Goal: Task Accomplishment & Management: Use online tool/utility

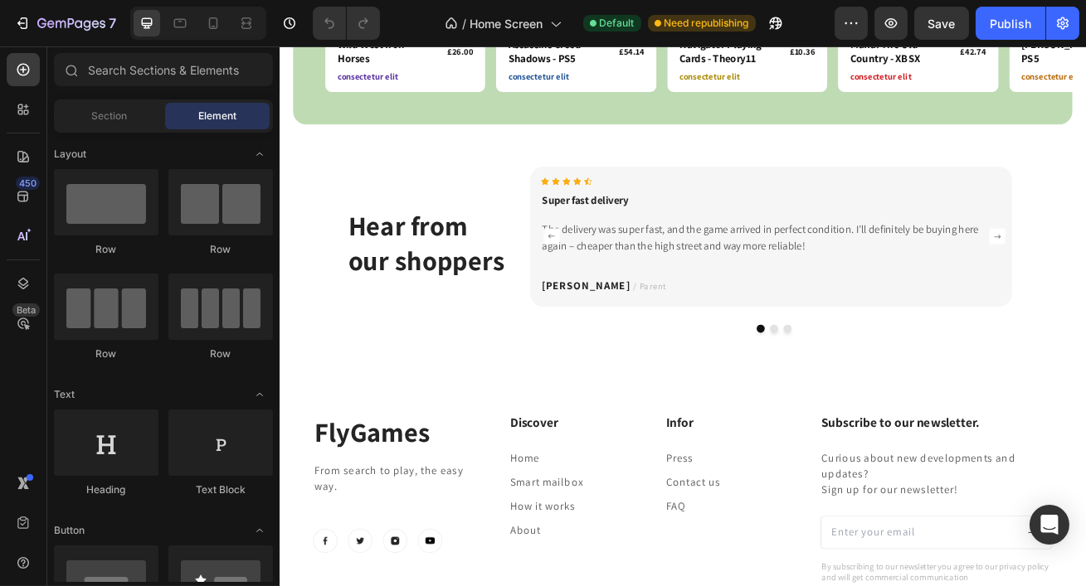
scroll to position [2114, 0]
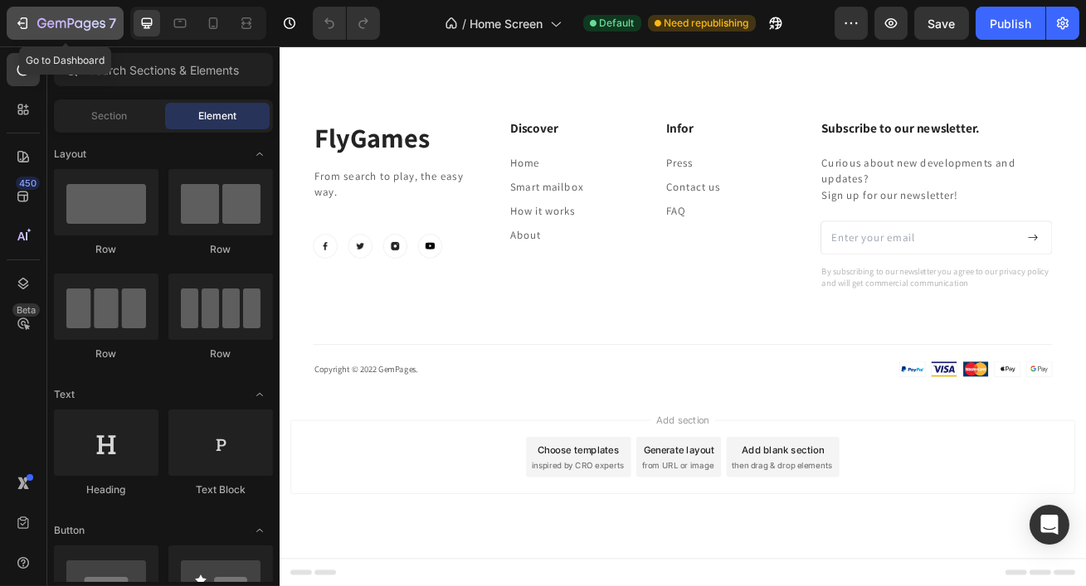
click at [17, 35] on button "7" at bounding box center [65, 23] width 117 height 33
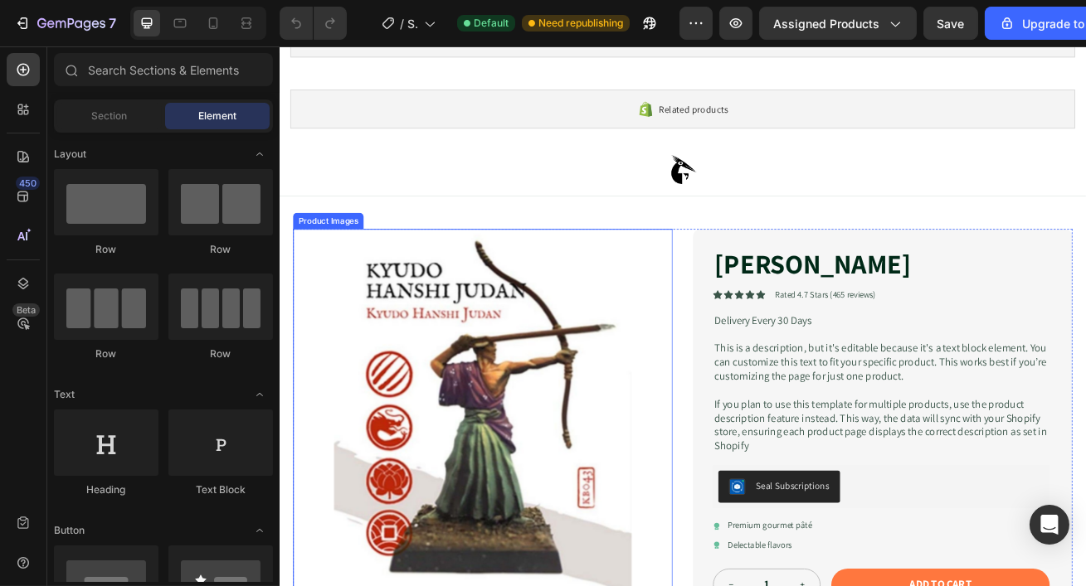
scroll to position [90, 0]
click at [610, 415] on img at bounding box center [529, 504] width 469 height 469
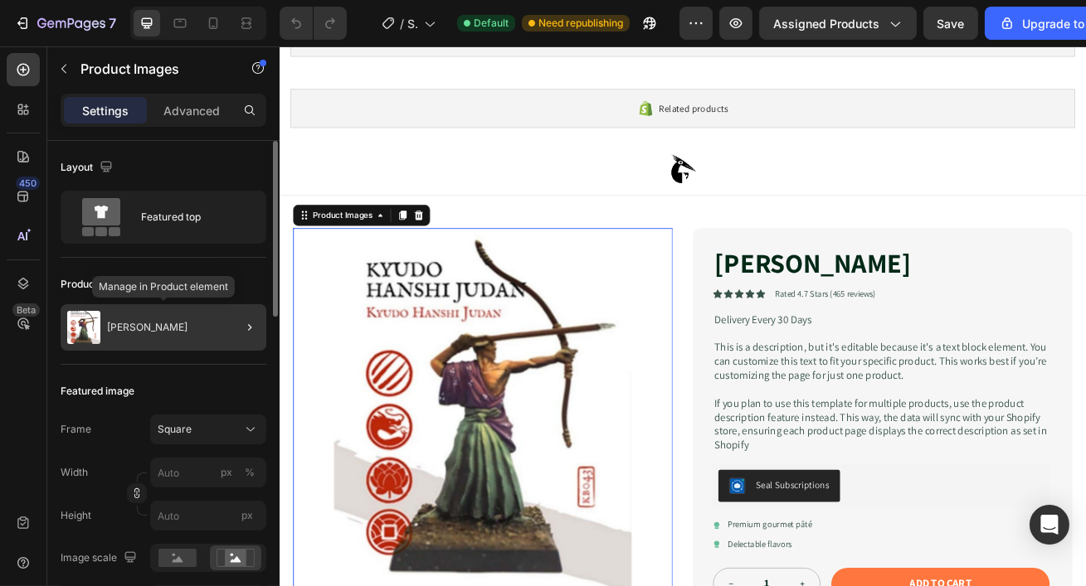
click at [117, 333] on div "[PERSON_NAME]" at bounding box center [164, 327] width 206 height 46
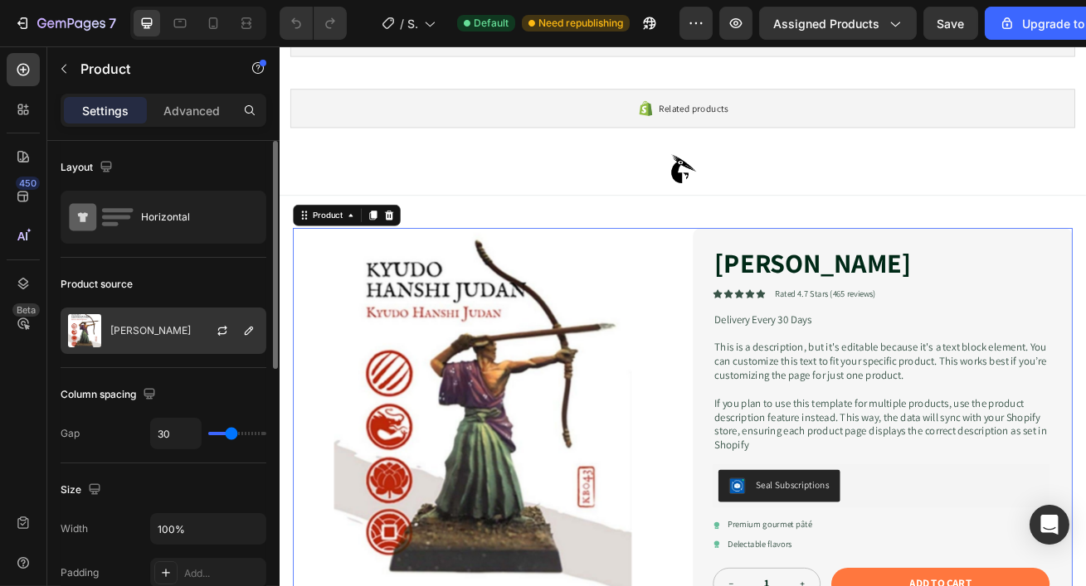
click at [134, 334] on p "[PERSON_NAME]" at bounding box center [150, 331] width 80 height 12
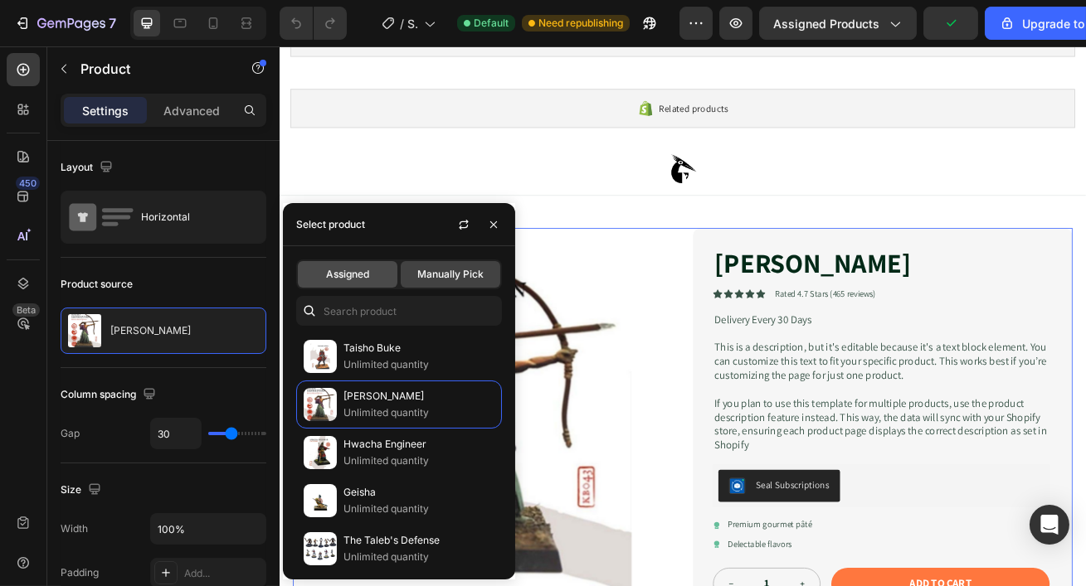
click at [361, 284] on div "Assigned" at bounding box center [348, 274] width 100 height 27
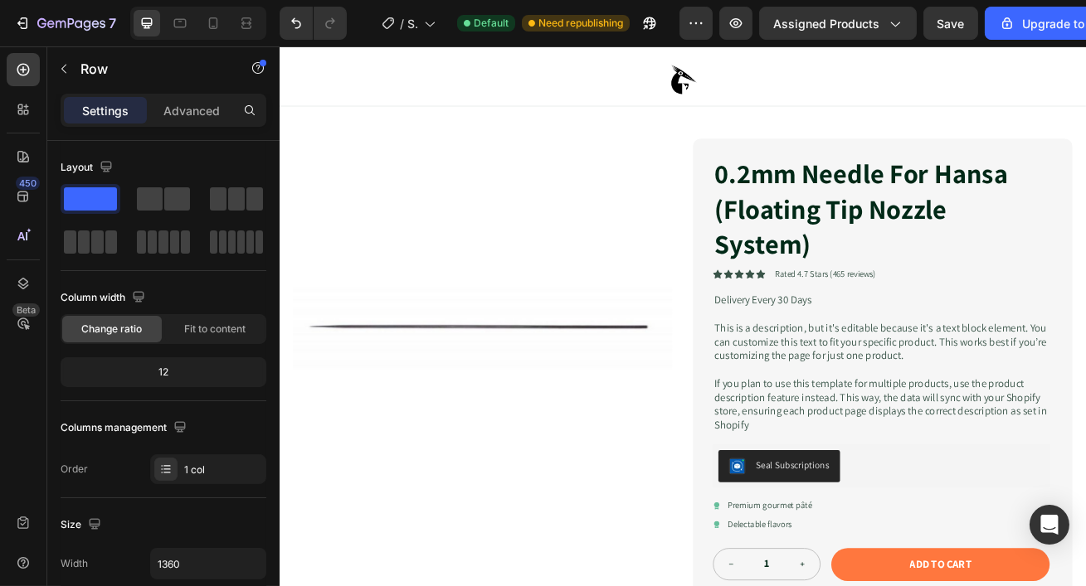
scroll to position [0, 0]
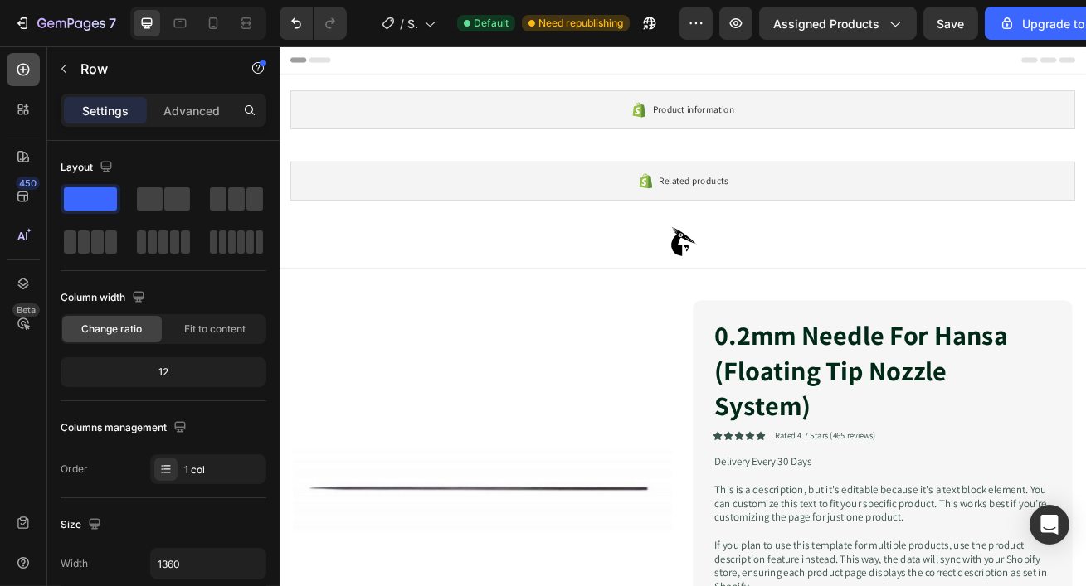
click at [28, 65] on icon at bounding box center [23, 69] width 17 height 17
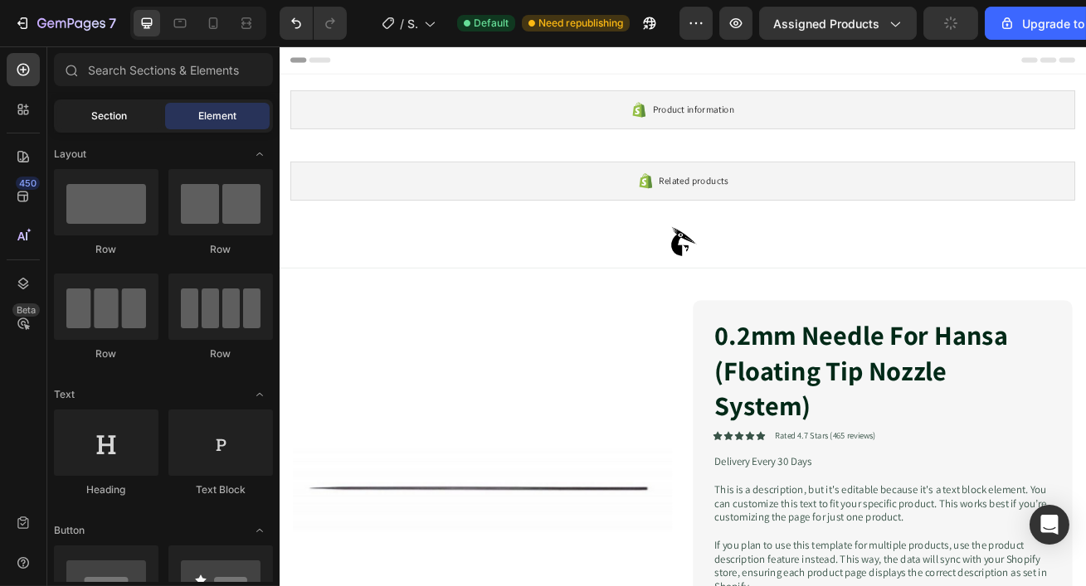
click at [95, 117] on span "Section" at bounding box center [110, 116] width 36 height 15
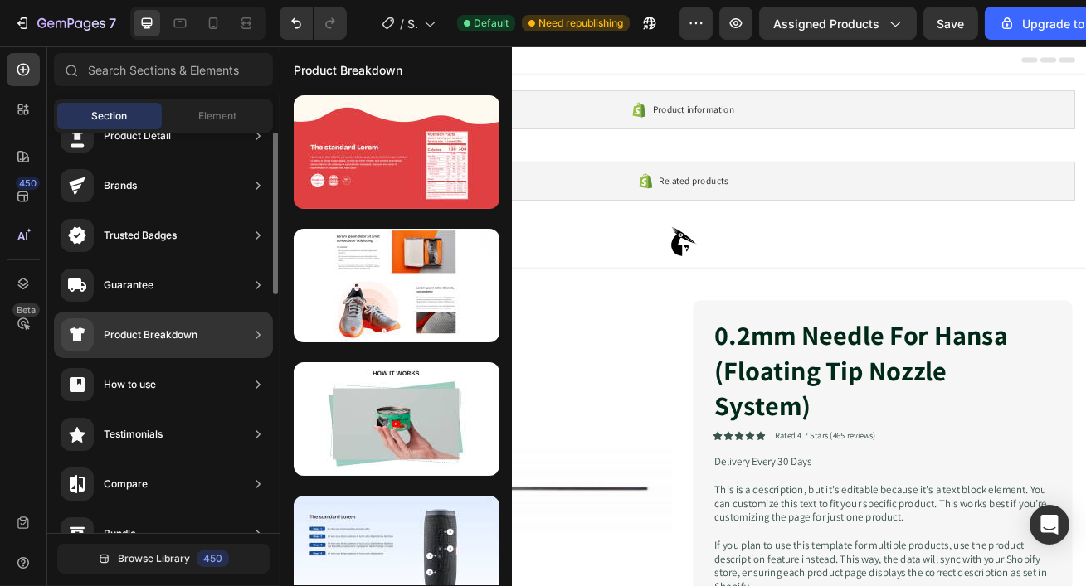
scroll to position [87, 0]
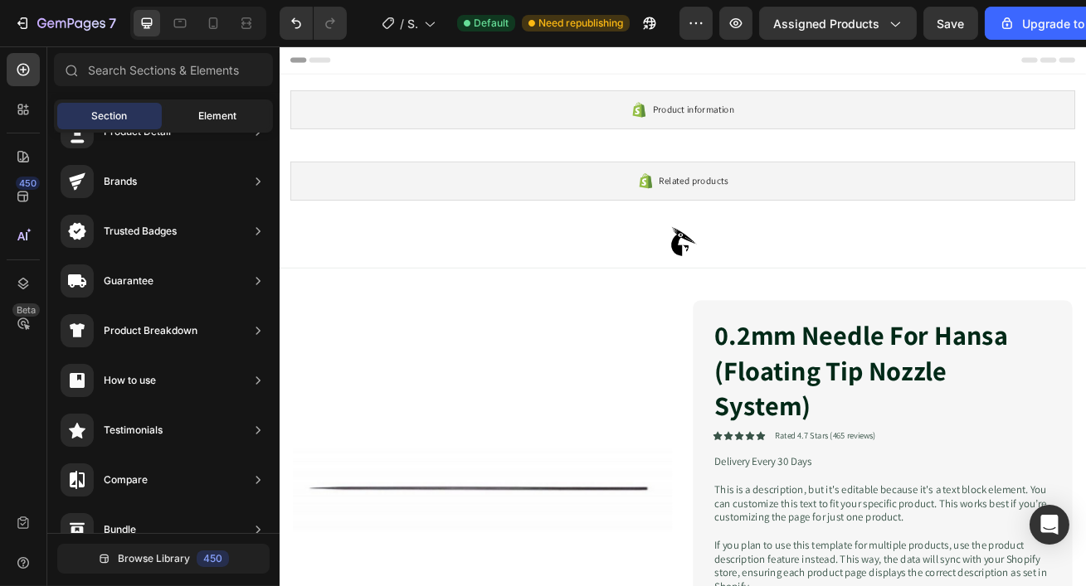
click at [230, 122] on span "Element" at bounding box center [217, 116] width 38 height 15
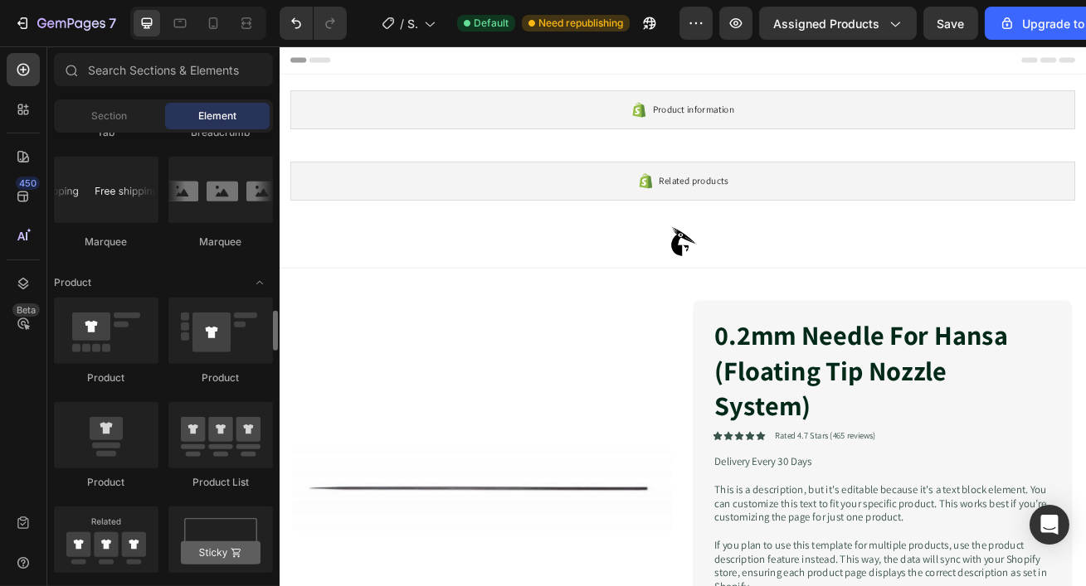
scroll to position [1985, 0]
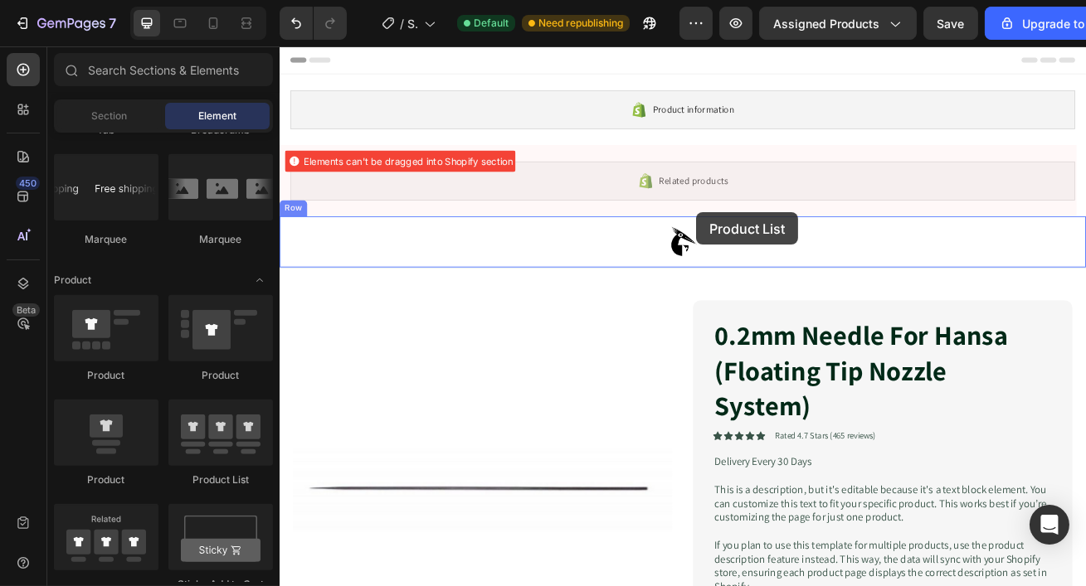
drag, startPoint x: 473, startPoint y: 478, endPoint x: 793, endPoint y: 251, distance: 392.5
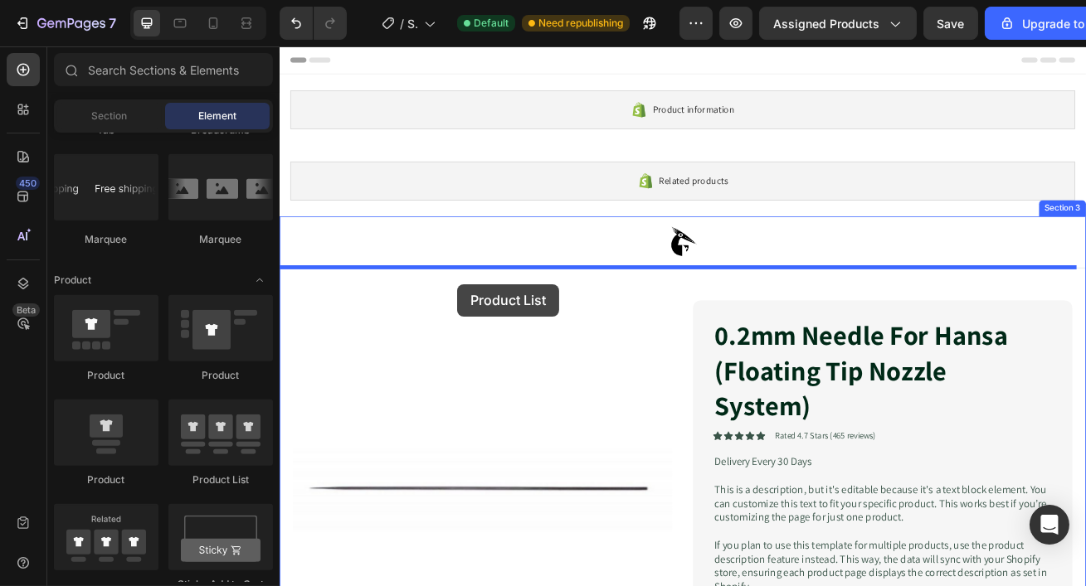
drag, startPoint x: 496, startPoint y: 488, endPoint x: 498, endPoint y: 340, distance: 148.4
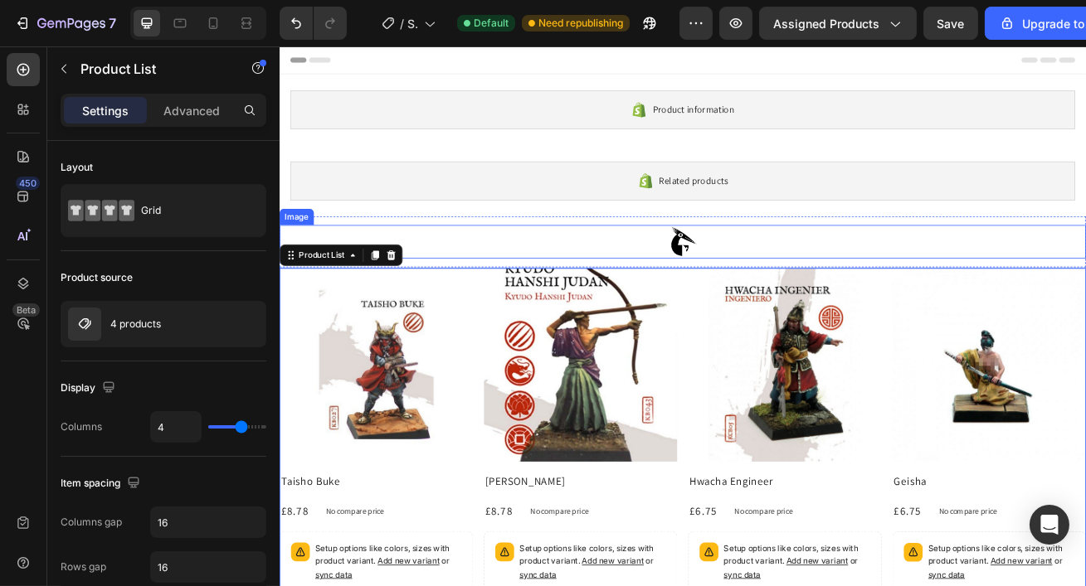
click at [454, 298] on div at bounding box center [776, 287] width 995 height 41
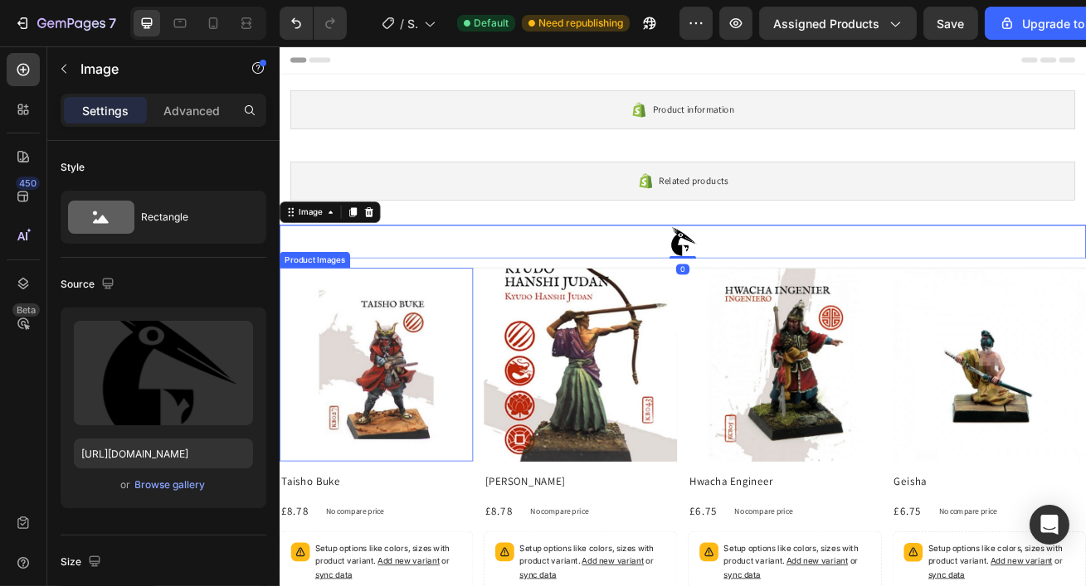
click at [468, 443] on img at bounding box center [398, 439] width 239 height 239
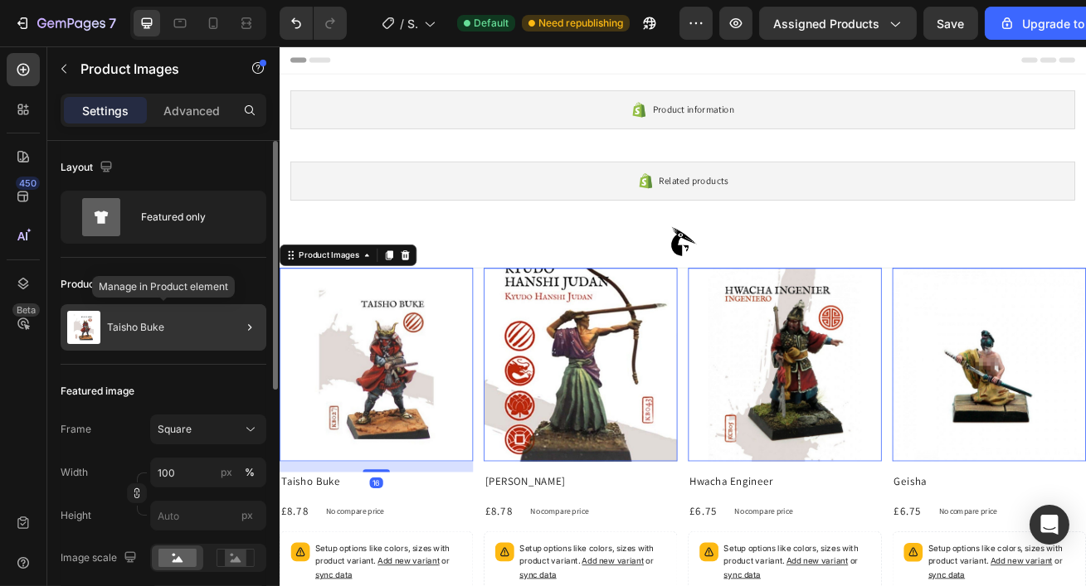
click at [163, 326] on p "Taisho Buke" at bounding box center [135, 328] width 57 height 12
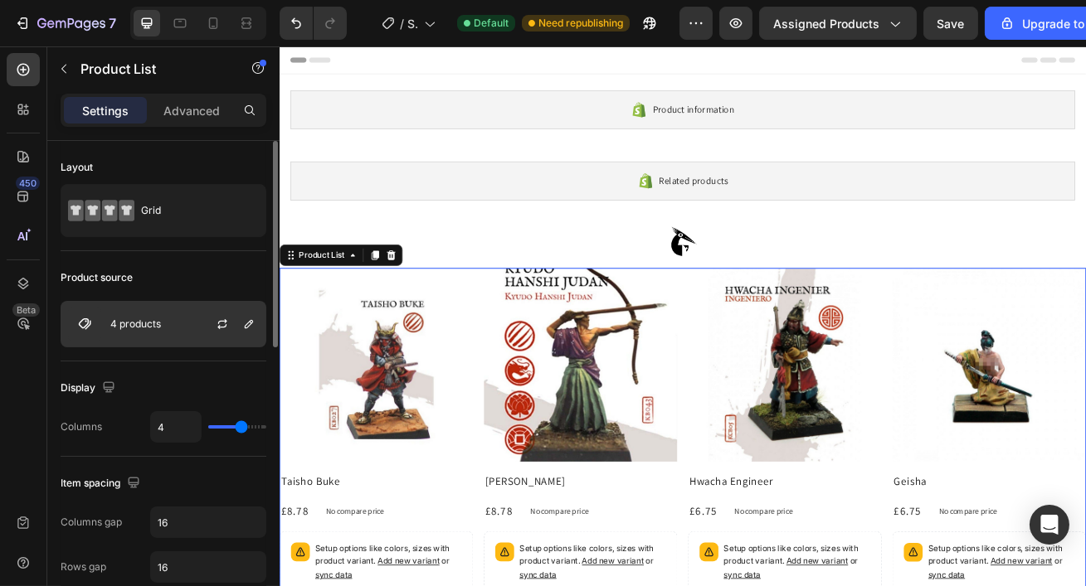
click at [157, 319] on p "4 products" at bounding box center [135, 324] width 51 height 12
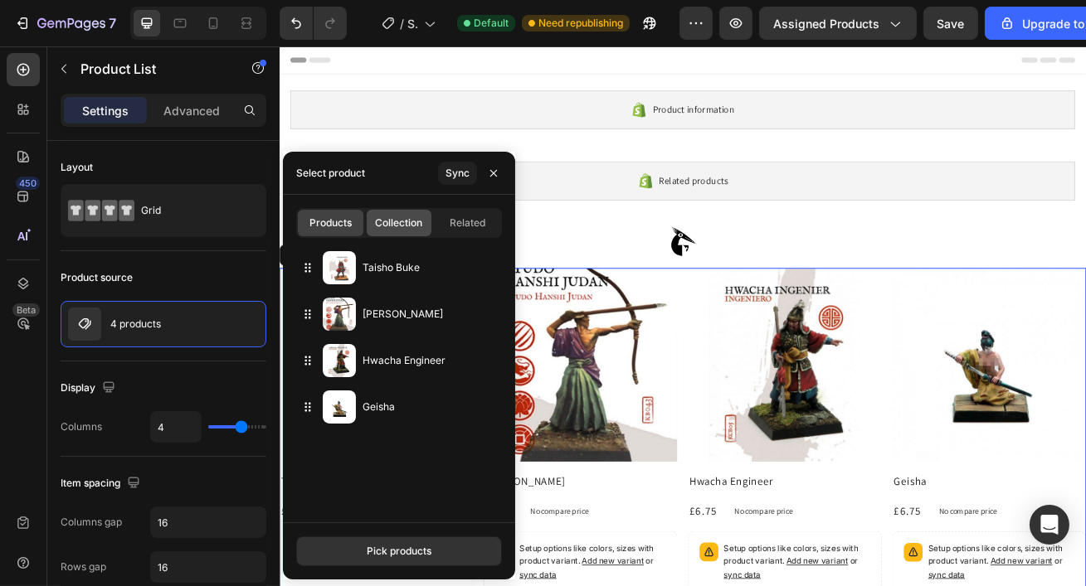
click at [419, 229] on span "Collection" at bounding box center [398, 223] width 47 height 15
type input "10"
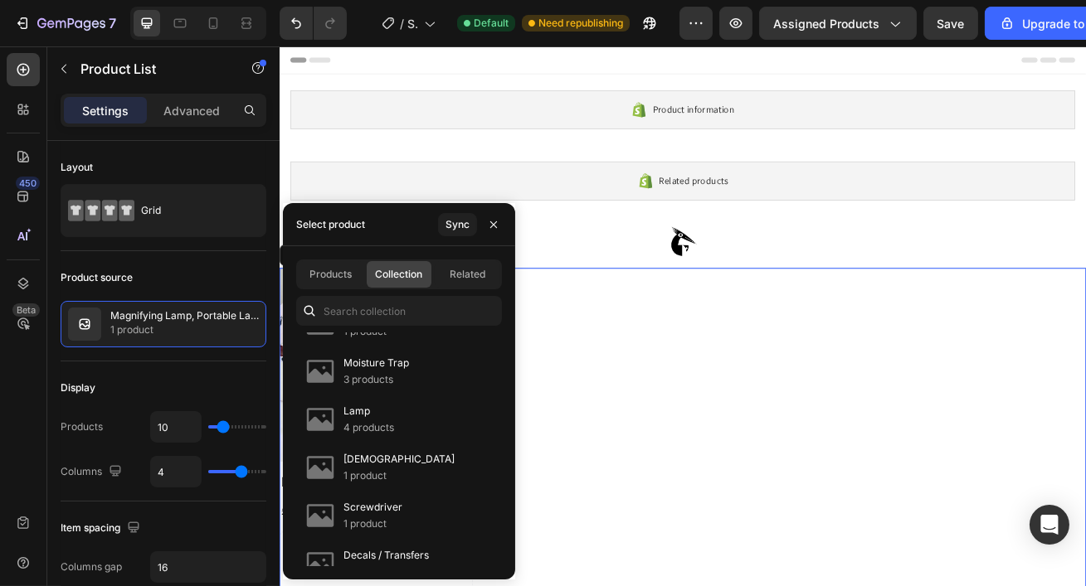
scroll to position [0, 0]
